Goal: Find specific page/section: Find specific page/section

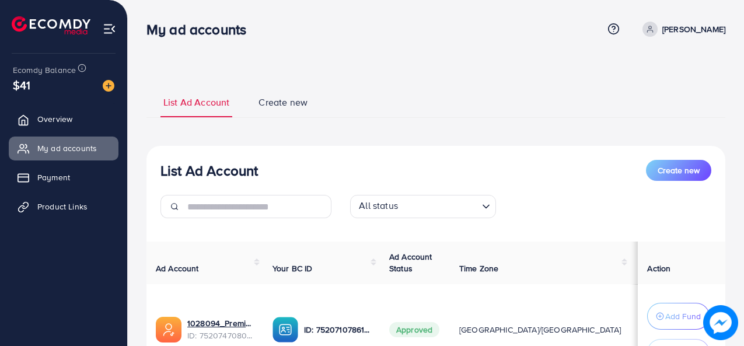
scroll to position [203, 0]
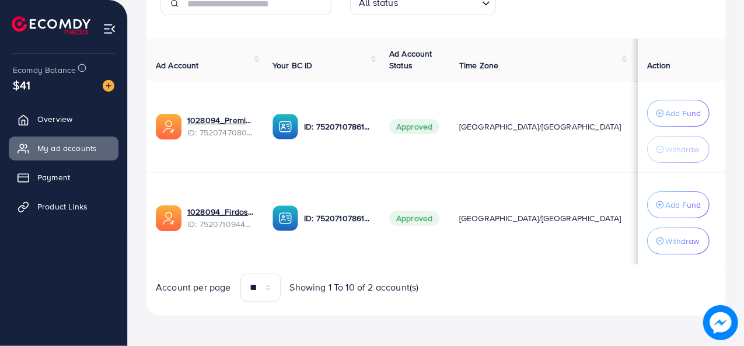
click at [86, 213] on link "Product Links" at bounding box center [64, 206] width 110 height 23
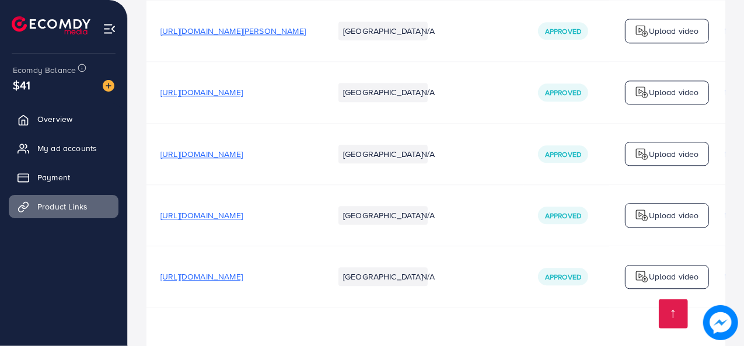
scroll to position [1557, 0]
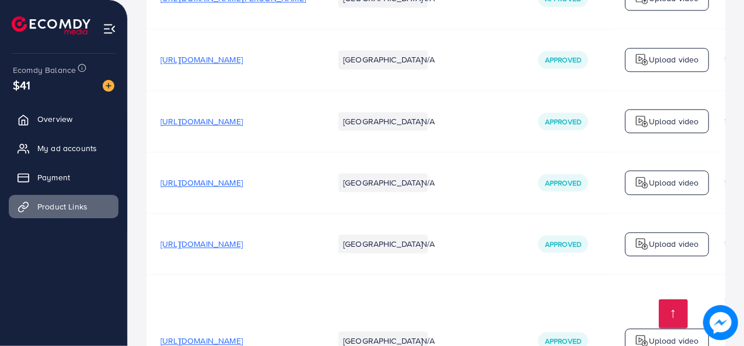
drag, startPoint x: 365, startPoint y: 294, endPoint x: 421, endPoint y: 297, distance: 55.5
drag, startPoint x: 422, startPoint y: 294, endPoint x: 452, endPoint y: 293, distance: 30.4
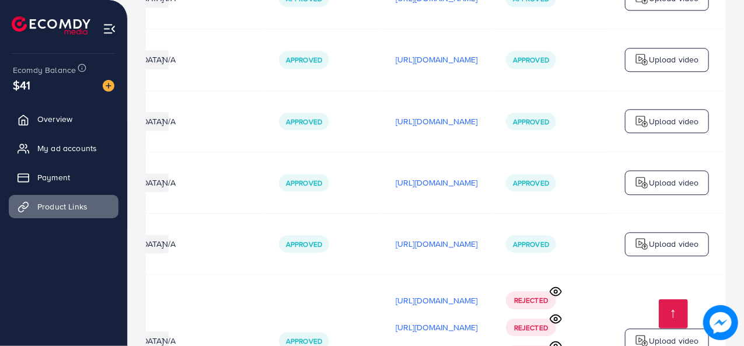
scroll to position [0, 403]
